Goal: Information Seeking & Learning: Learn about a topic

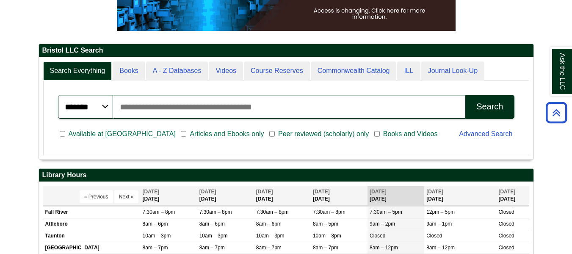
scroll to position [158, 0]
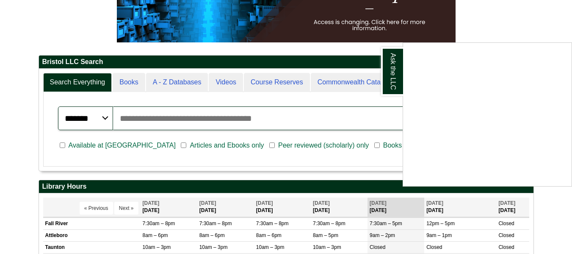
click at [141, 117] on div "Ask the LLC" at bounding box center [286, 127] width 572 height 254
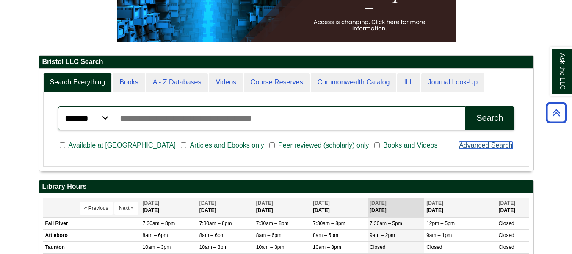
click at [471, 147] on link "Advanced Search" at bounding box center [485, 144] width 53 height 7
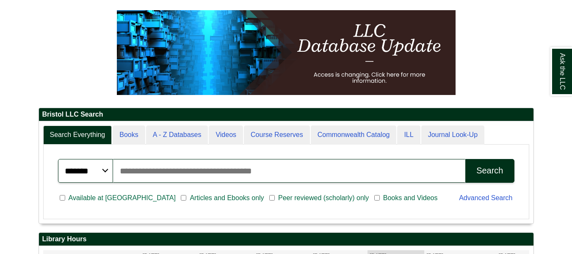
scroll to position [116, 0]
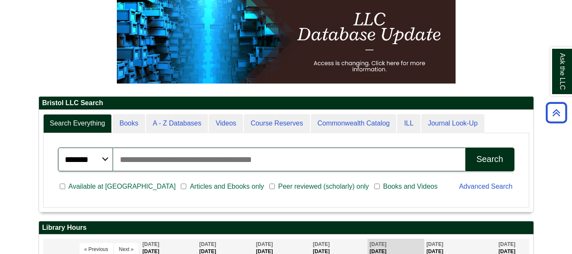
click at [248, 164] on input "Search articles, books, journals & more" at bounding box center [289, 159] width 353 height 24
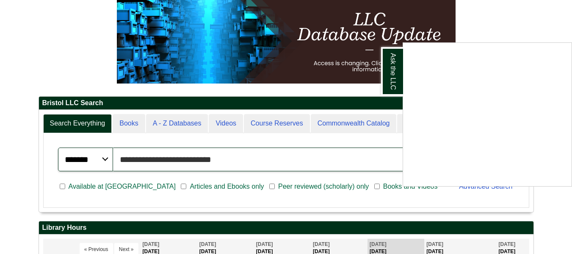
click at [465, 147] on button "Search" at bounding box center [489, 159] width 49 height 24
click at [129, 119] on div "Ask the LLC" at bounding box center [286, 127] width 572 height 254
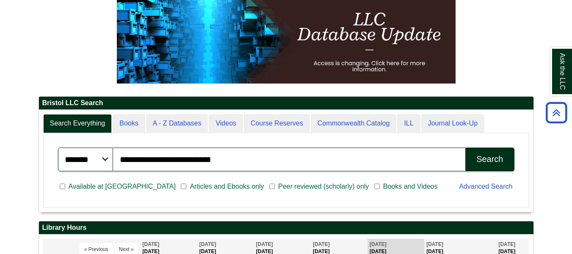
scroll to position [103, 495]
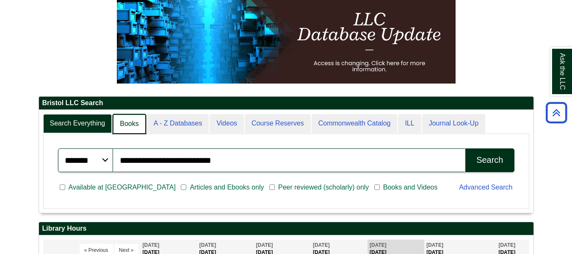
click at [129, 119] on link "Books" at bounding box center [129, 124] width 33 height 20
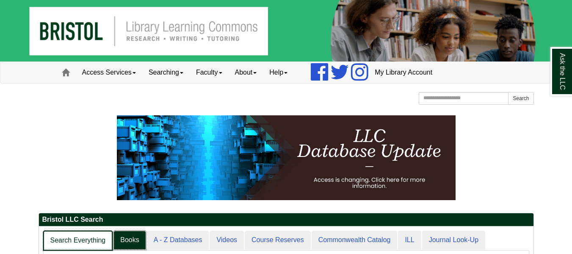
scroll to position [77, 495]
click at [62, 237] on link "Search Everything" at bounding box center [78, 240] width 70 height 20
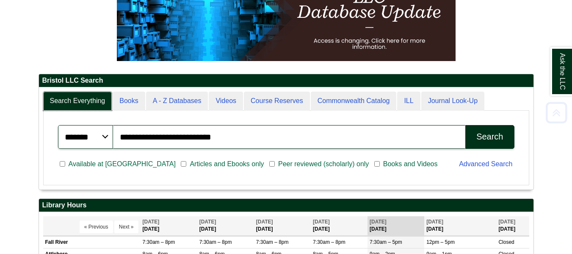
scroll to position [148, 0]
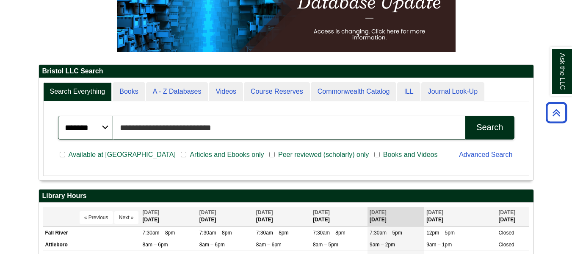
drag, startPoint x: 243, startPoint y: 121, endPoint x: 23, endPoint y: 142, distance: 221.2
type input "**********"
click at [465, 116] on button "Search" at bounding box center [489, 128] width 49 height 24
